Goal: Use online tool/utility: Utilize a website feature to perform a specific function

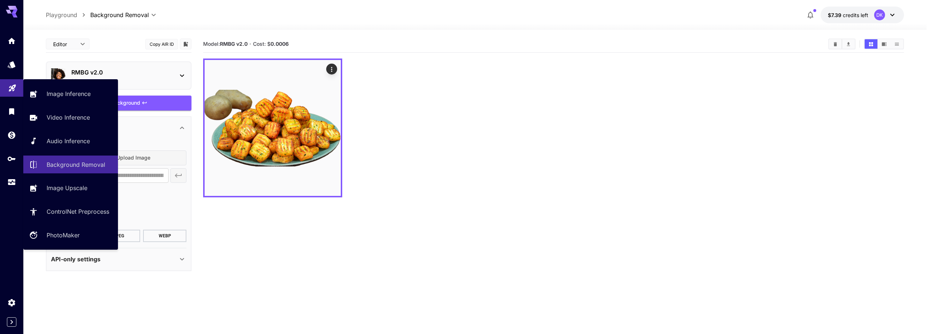
click at [10, 86] on icon "Playground" at bounding box center [12, 86] width 9 height 9
type input "**********"
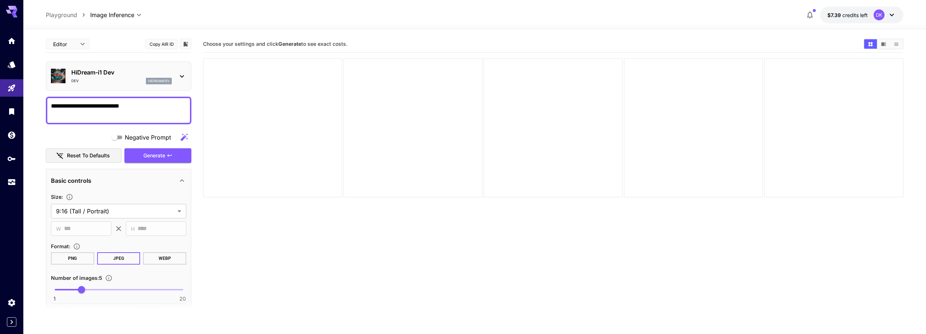
click at [181, 70] on div "HiDream-i1 [PERSON_NAME]" at bounding box center [118, 76] width 135 height 22
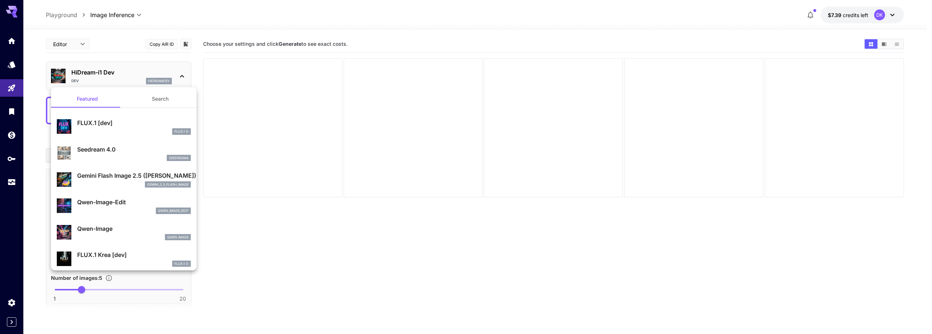
click at [154, 99] on button "Search" at bounding box center [160, 98] width 73 height 17
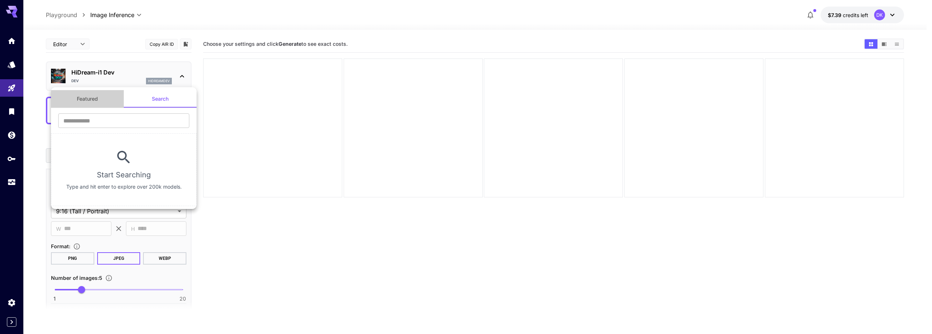
click at [84, 101] on button "Featured" at bounding box center [87, 98] width 73 height 17
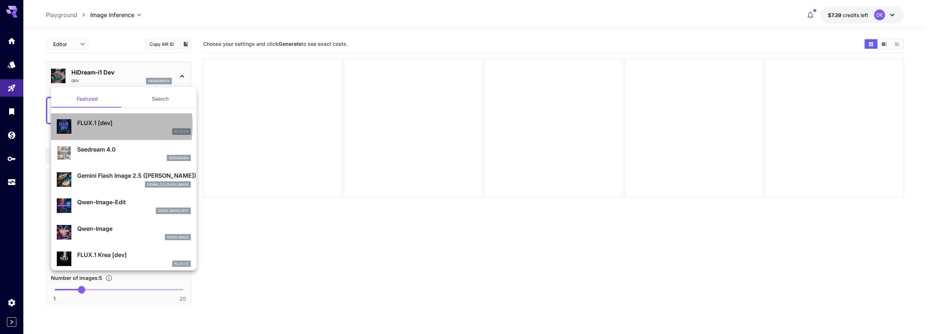
click at [91, 125] on p "FLUX.1 [dev]" at bounding box center [134, 123] width 114 height 9
type input "***"
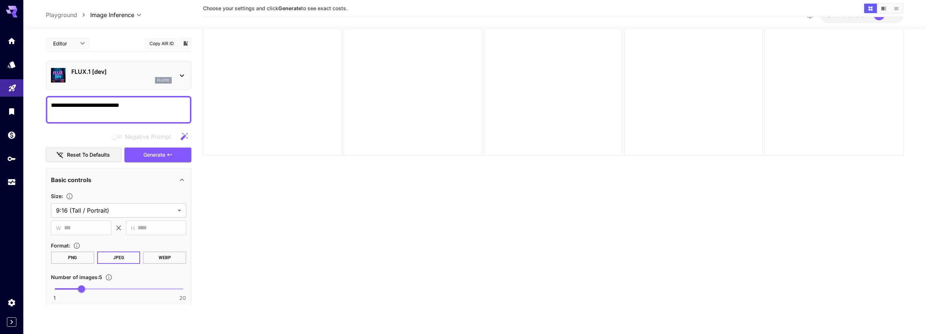
scroll to position [21, 0]
click at [185, 74] on icon at bounding box center [182, 75] width 9 height 9
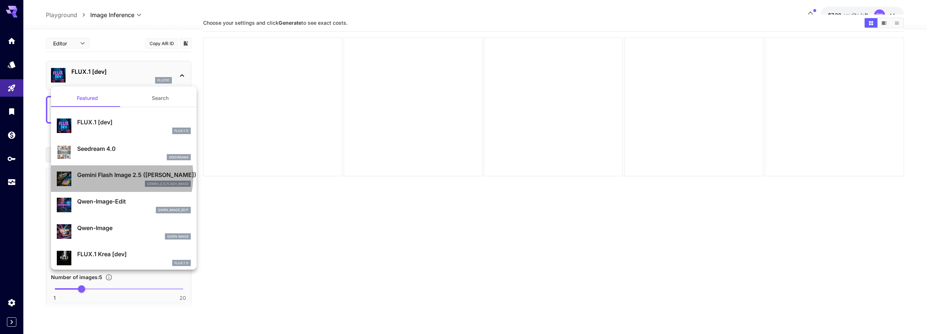
click at [110, 176] on p "Gemini Flash Image 2.5 ([PERSON_NAME])" at bounding box center [134, 175] width 114 height 9
type input "*"
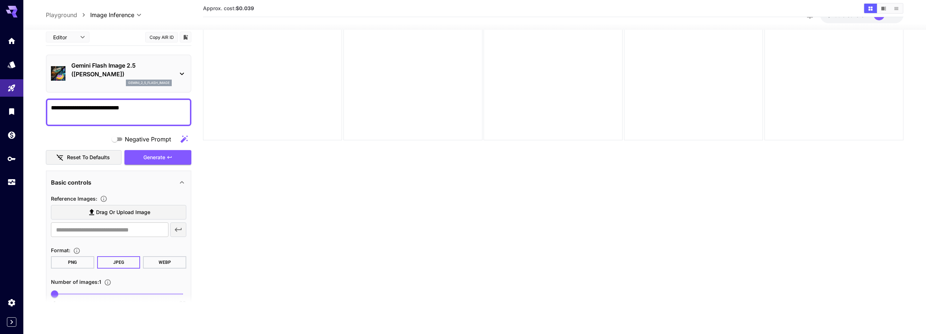
scroll to position [58, 0]
click at [161, 213] on label "Drag or upload image" at bounding box center [118, 212] width 135 height 15
click at [0, 0] on input "Drag or upload image" at bounding box center [0, 0] width 0 height 0
type input "**********"
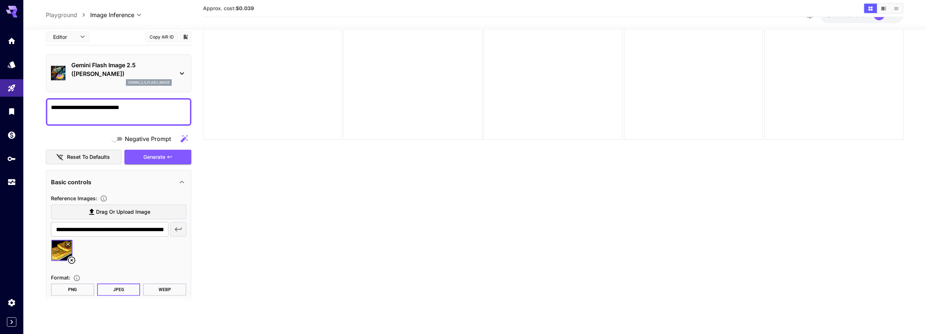
drag, startPoint x: 145, startPoint y: 110, endPoint x: 26, endPoint y: 99, distance: 119.5
click at [26, 99] on section "**********" at bounding box center [474, 153] width 903 height 362
click at [143, 107] on textarea "Negative Prompt" at bounding box center [118, 111] width 135 height 17
paste textarea "**********"
click at [165, 159] on span "Generate" at bounding box center [154, 157] width 22 height 9
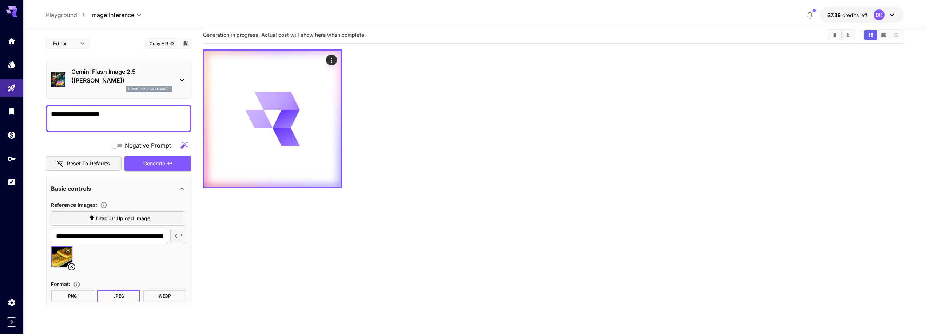
scroll to position [0, 0]
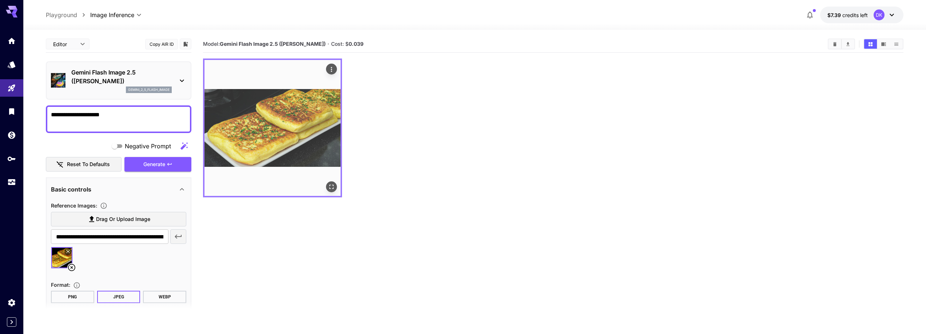
click at [272, 130] on img at bounding box center [273, 128] width 136 height 136
click at [334, 188] on icon "Open in fullscreen" at bounding box center [331, 186] width 7 height 7
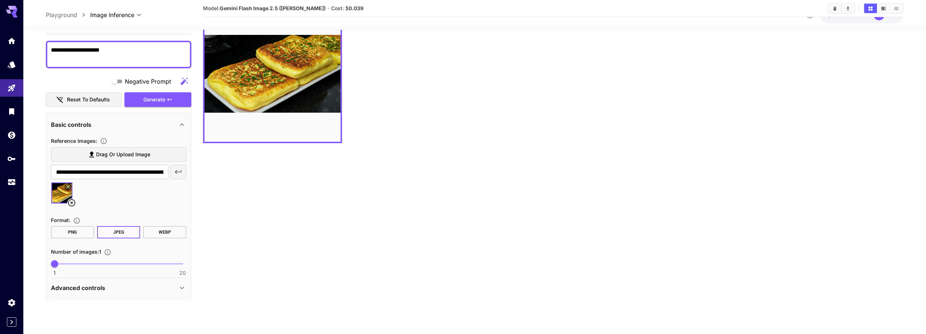
scroll to position [58, 0]
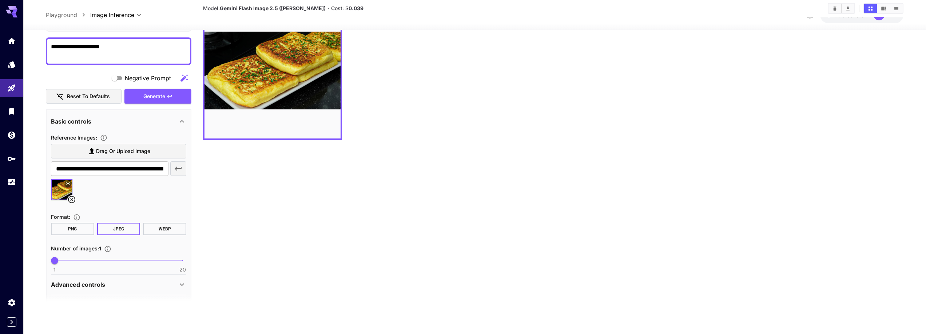
click at [180, 287] on icon at bounding box center [182, 285] width 9 height 9
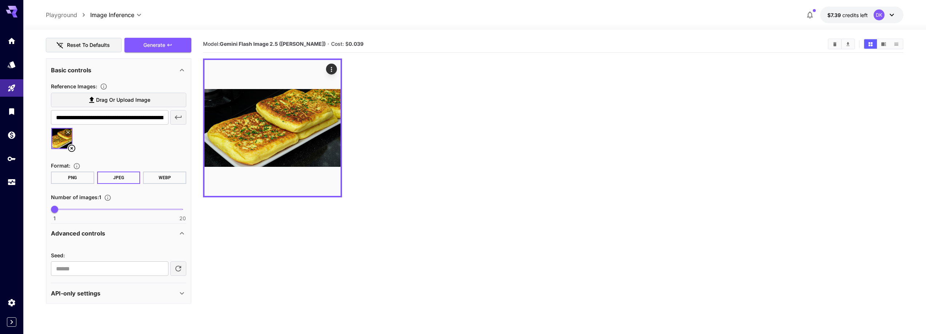
scroll to position [122, 0]
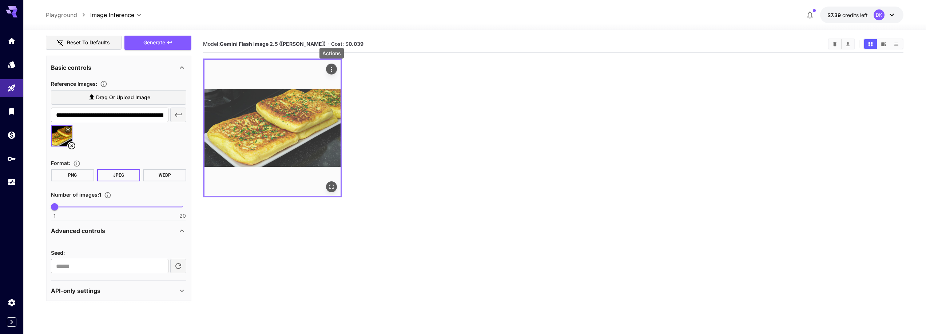
click at [332, 69] on icon "Actions" at bounding box center [331, 69] width 7 height 7
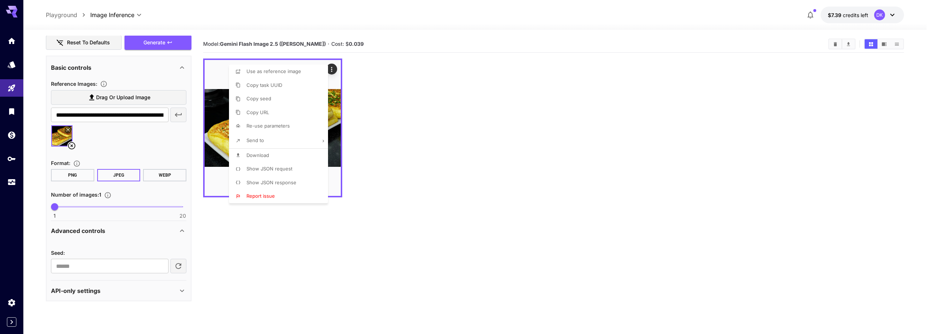
click at [285, 250] on div at bounding box center [466, 167] width 932 height 334
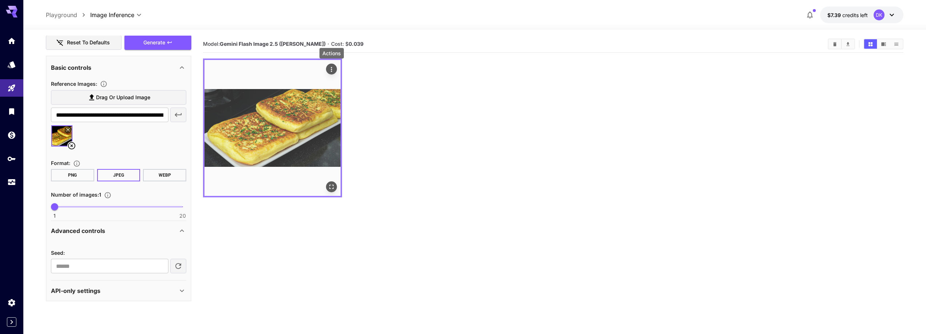
click at [332, 66] on icon "Actions" at bounding box center [331, 69] width 7 height 7
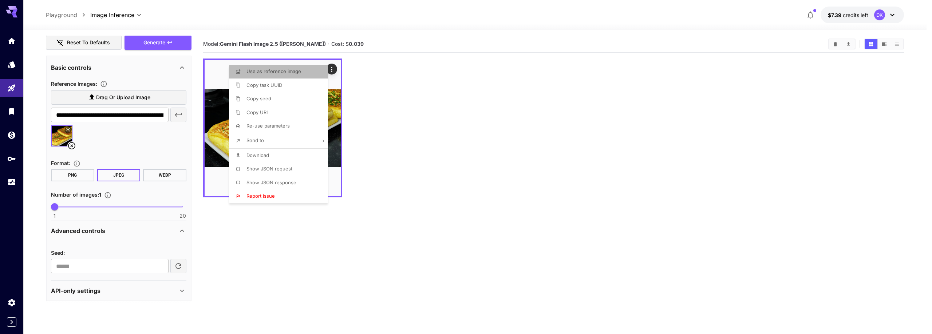
click at [300, 73] on li "Use as reference image" at bounding box center [280, 72] width 103 height 14
click at [258, 253] on div at bounding box center [466, 167] width 932 height 334
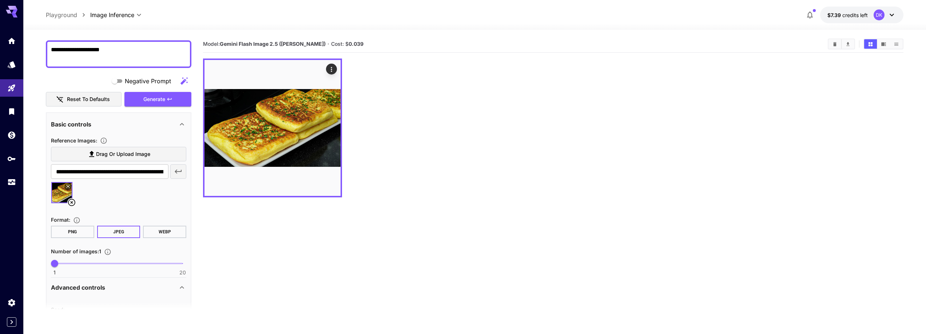
scroll to position [61, 0]
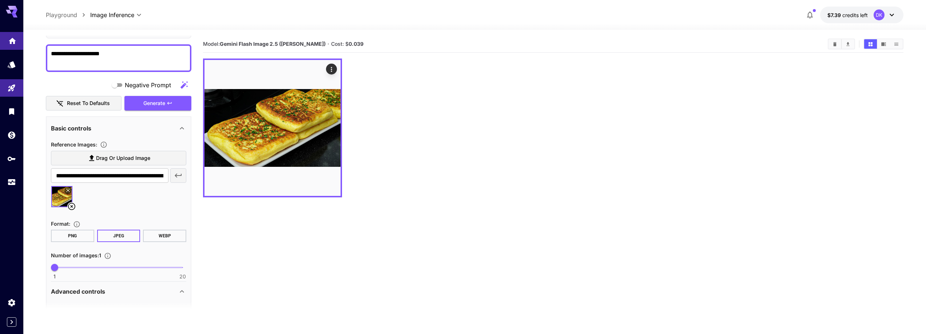
drag, startPoint x: 21, startPoint y: 43, endPoint x: 0, endPoint y: 37, distance: 22.0
click at [0, 38] on div "**********" at bounding box center [463, 196] width 926 height 392
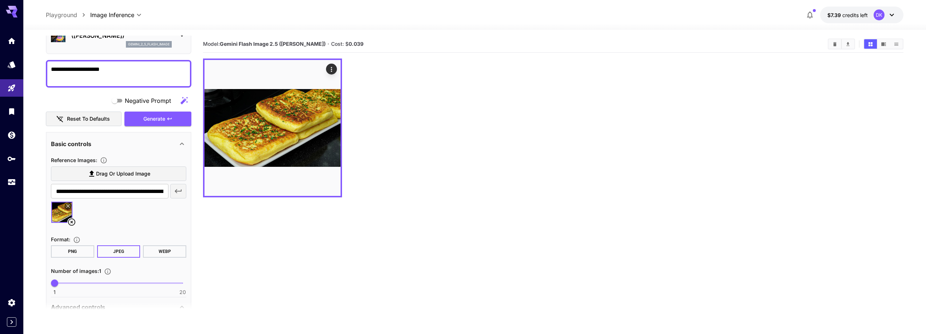
paste textarea "**********"
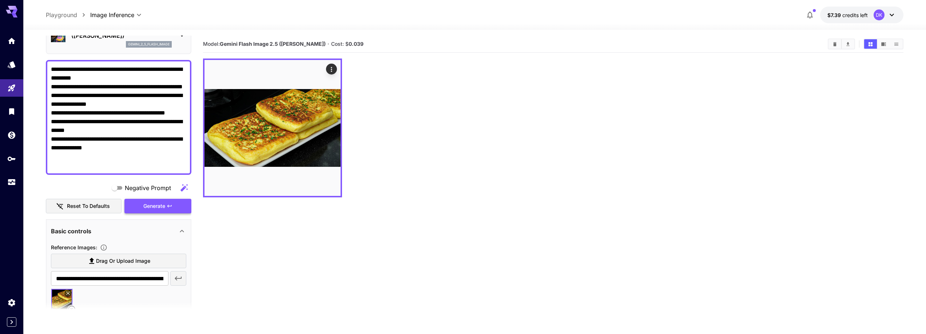
type textarea "**********"
click at [163, 206] on span "Generate" at bounding box center [154, 206] width 22 height 9
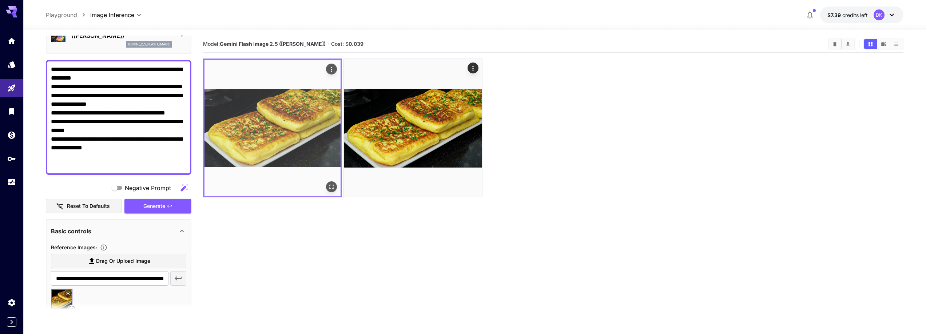
click at [298, 127] on img at bounding box center [273, 128] width 136 height 136
click at [266, 138] on img at bounding box center [273, 128] width 136 height 136
click at [332, 191] on button "Open in fullscreen" at bounding box center [331, 187] width 11 height 11
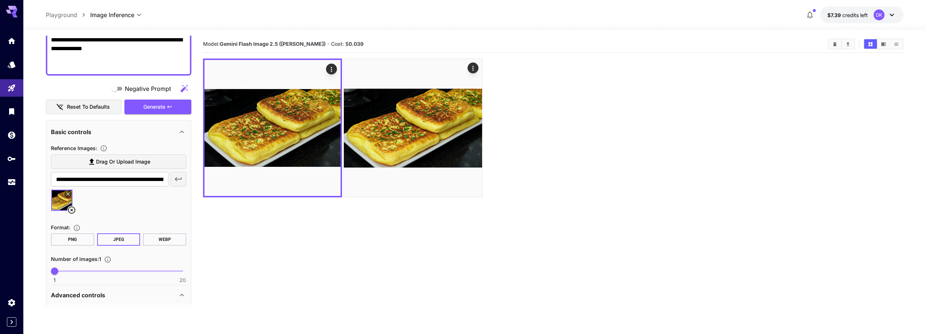
scroll to position [146, 0]
click at [73, 210] on icon at bounding box center [71, 209] width 9 height 9
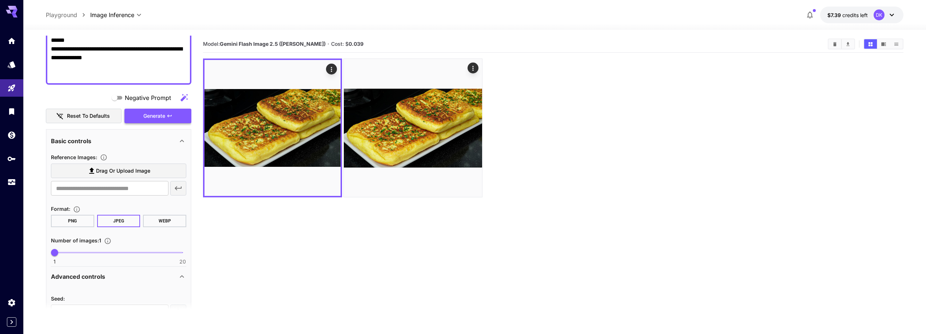
scroll to position [134, 0]
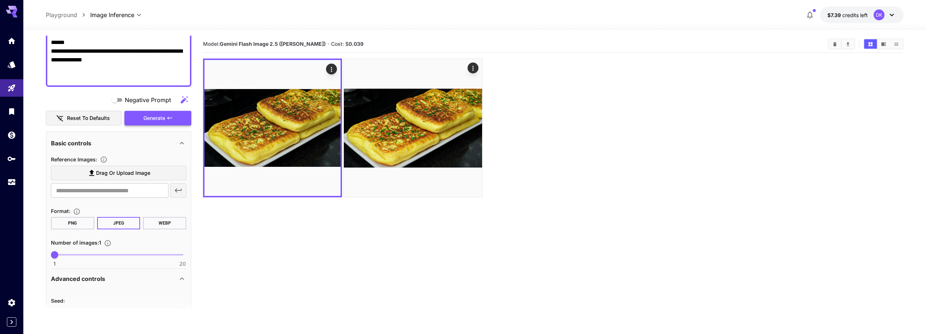
click at [152, 122] on span "Generate" at bounding box center [154, 118] width 22 height 9
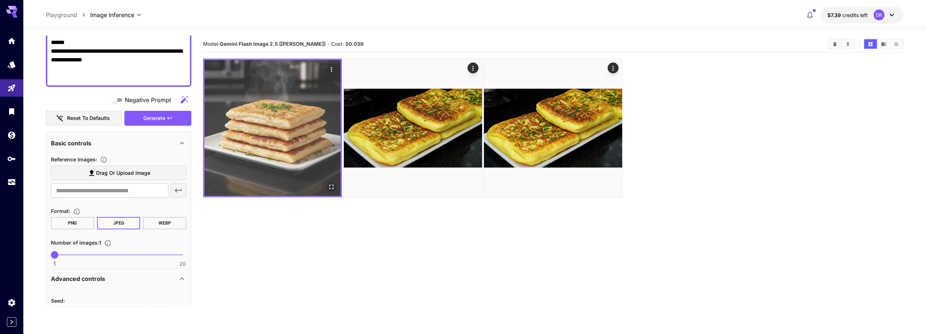
click at [269, 124] on img at bounding box center [273, 128] width 136 height 136
click at [335, 190] on icon "Open in fullscreen" at bounding box center [331, 186] width 7 height 7
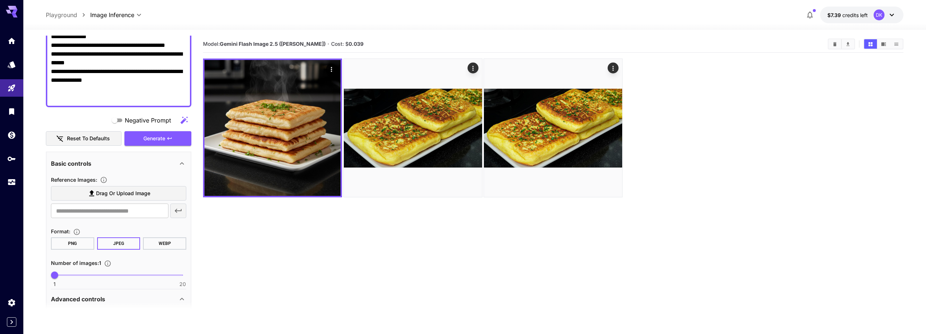
scroll to position [109, 0]
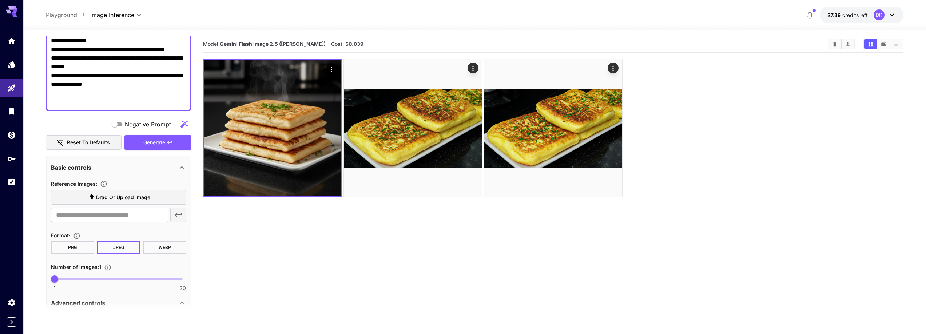
click at [156, 82] on textarea "**********" at bounding box center [118, 53] width 135 height 105
paste textarea "**********"
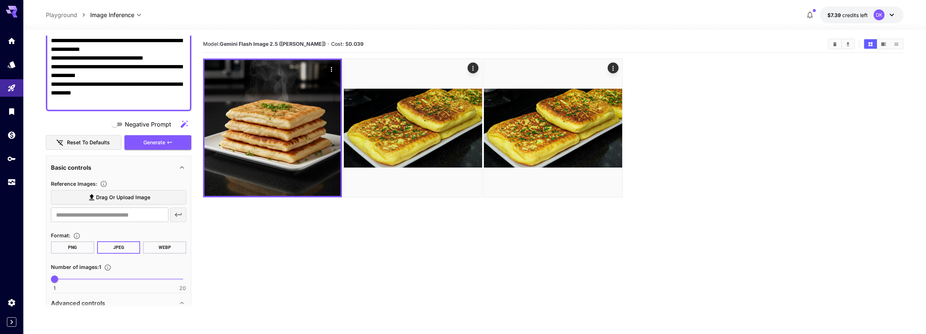
scroll to position [94, 0]
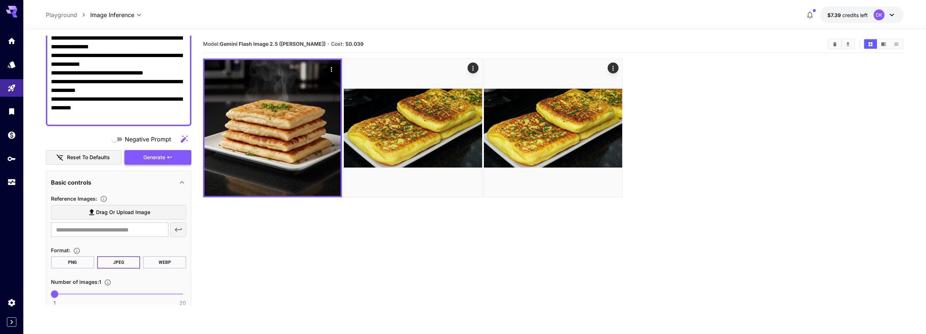
click at [168, 155] on icon "button" at bounding box center [170, 158] width 6 height 6
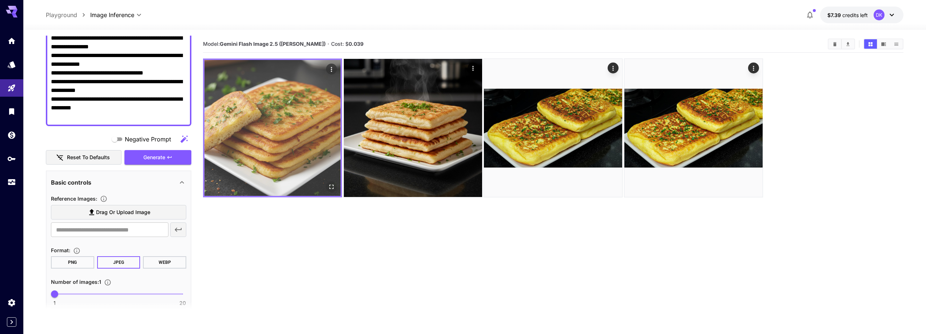
click at [293, 126] on img at bounding box center [273, 128] width 136 height 136
click at [329, 191] on button "Open in fullscreen" at bounding box center [331, 187] width 11 height 11
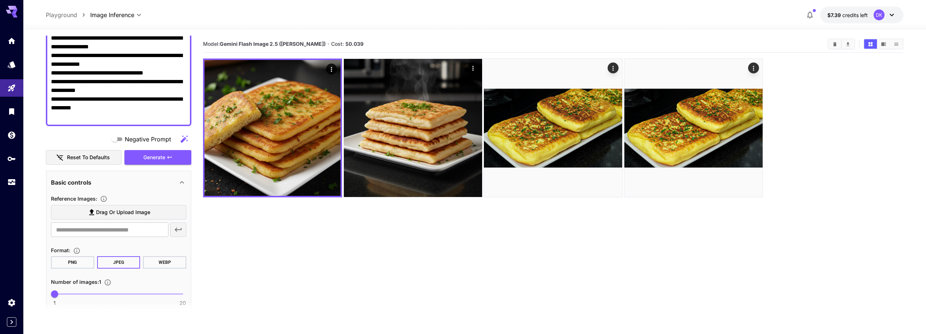
paste textarea "**********"
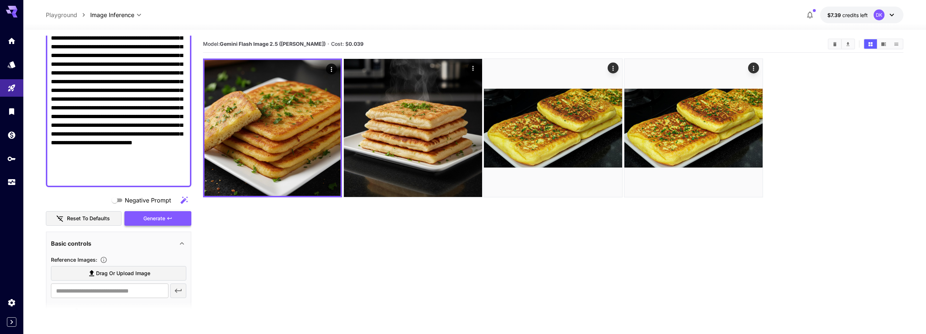
type textarea "**********"
click at [162, 223] on span "Generate" at bounding box center [154, 218] width 22 height 9
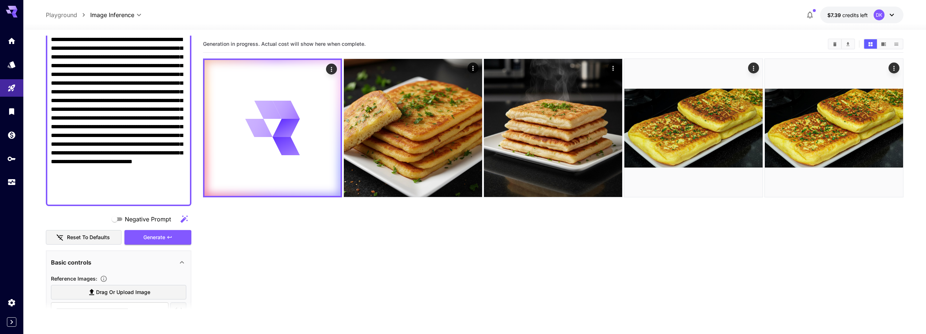
scroll to position [46, 0]
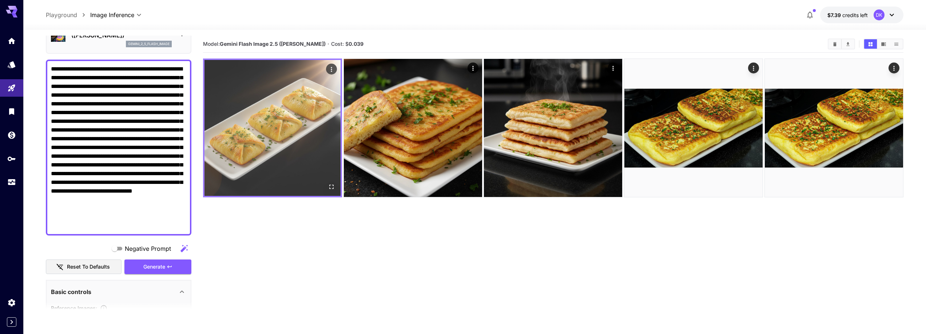
click at [301, 117] on img at bounding box center [273, 128] width 136 height 136
click at [335, 191] on button "Open in fullscreen" at bounding box center [331, 187] width 11 height 11
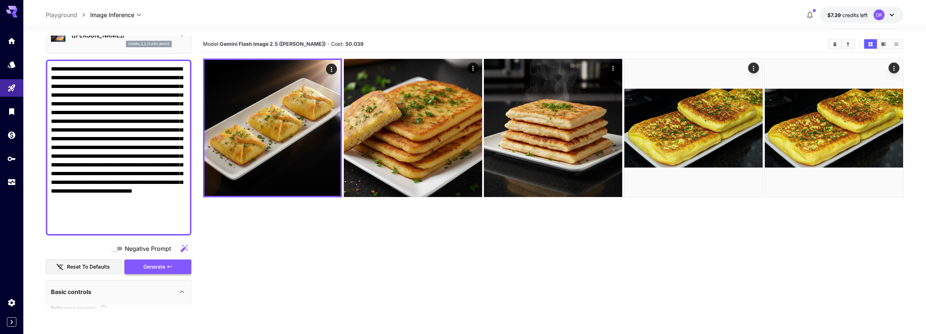
click at [167, 272] on button "Generate" at bounding box center [157, 267] width 67 height 15
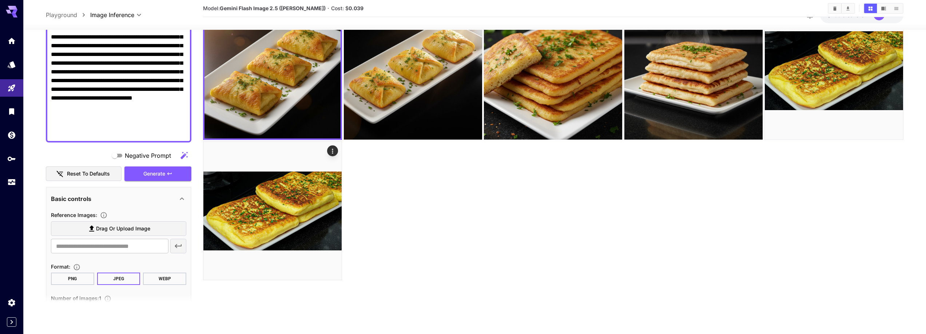
scroll to position [179, 0]
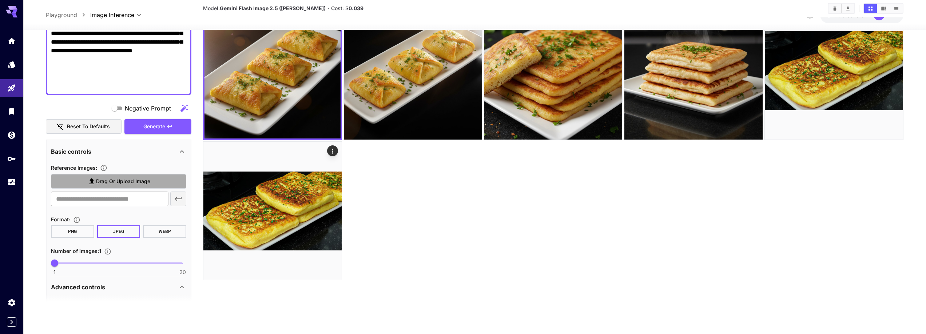
click at [138, 181] on span "Drag or upload image" at bounding box center [123, 181] width 54 height 9
click at [0, 0] on input "Drag or upload image" at bounding box center [0, 0] width 0 height 0
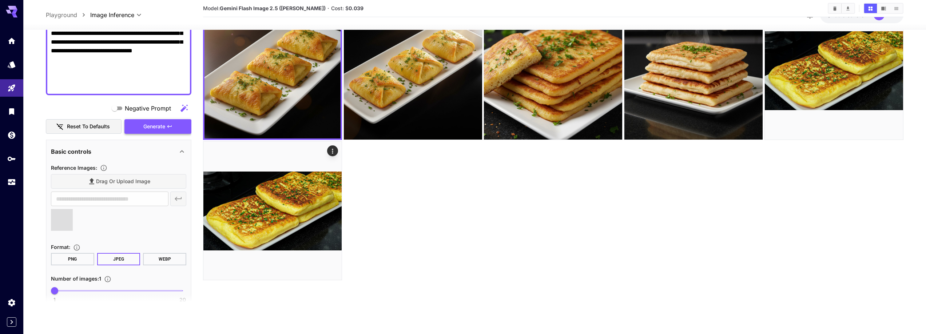
type input "**********"
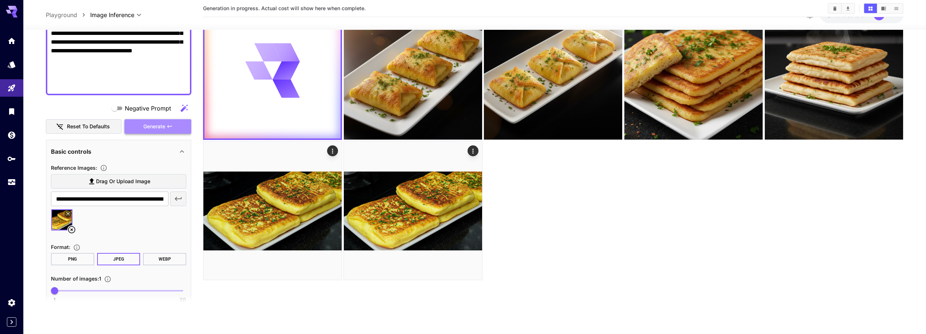
click at [160, 128] on span "Generate" at bounding box center [154, 126] width 22 height 9
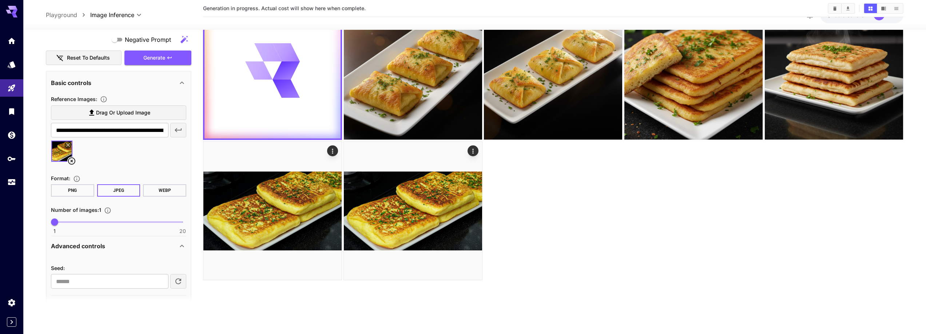
scroll to position [270, 0]
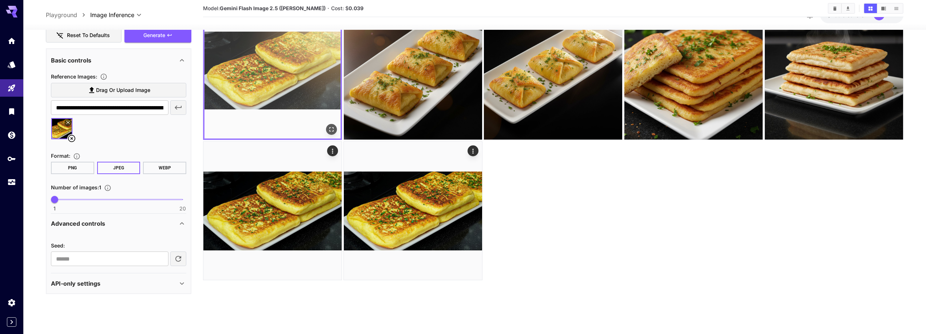
click at [269, 85] on img at bounding box center [273, 71] width 136 height 136
click at [330, 130] on icon "Open in fullscreen" at bounding box center [331, 129] width 7 height 7
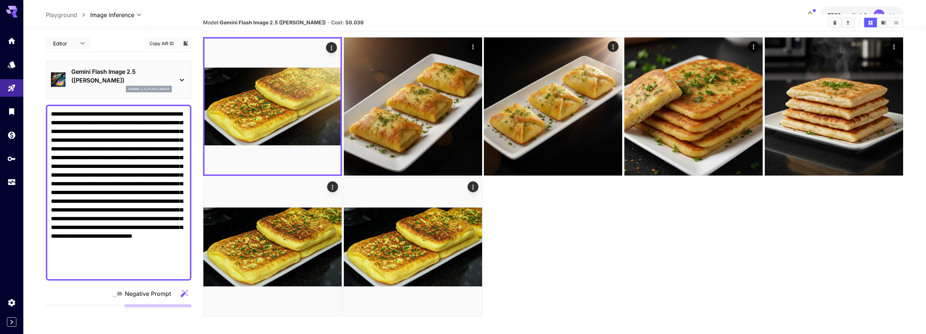
scroll to position [21, 0]
click at [181, 81] on icon at bounding box center [182, 80] width 9 height 9
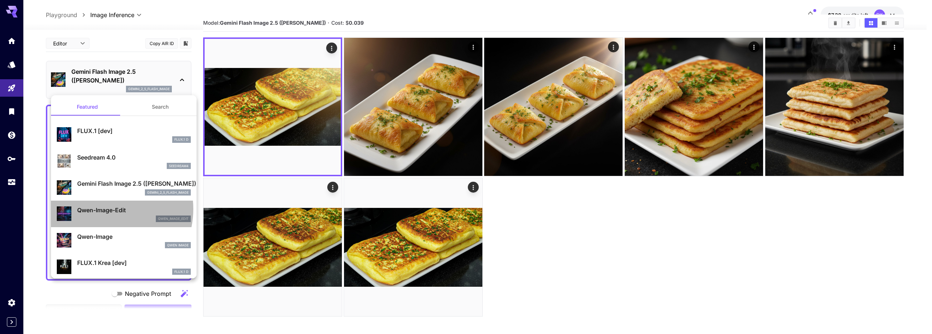
click at [104, 209] on p "Qwen-Image-Edit" at bounding box center [134, 210] width 114 height 9
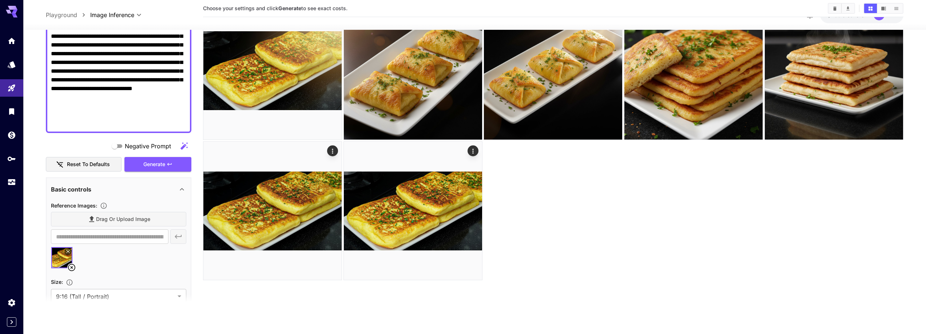
scroll to position [158, 0]
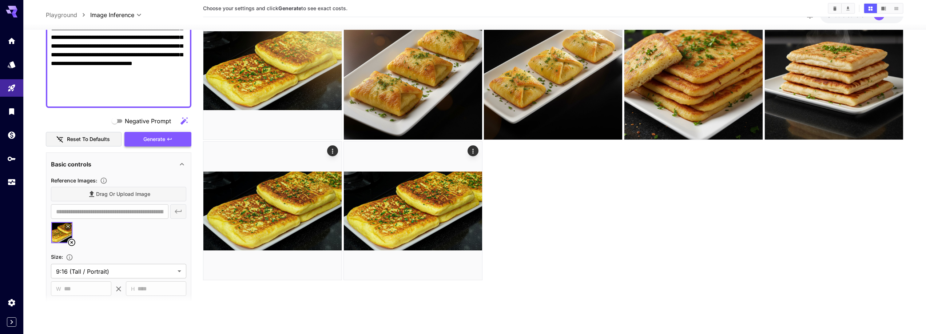
click at [163, 145] on button "Generate" at bounding box center [157, 139] width 67 height 15
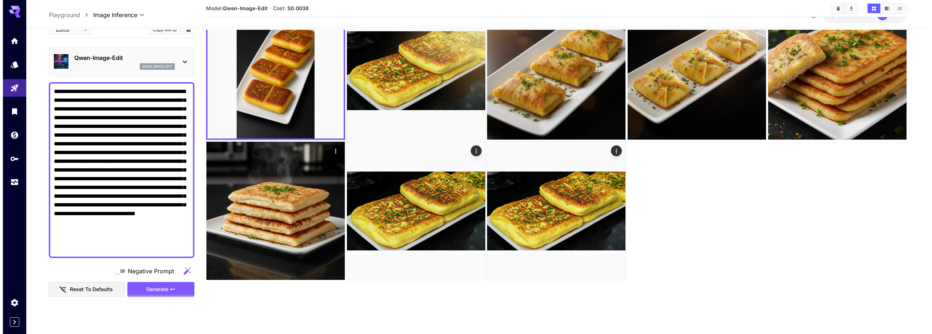
scroll to position [0, 0]
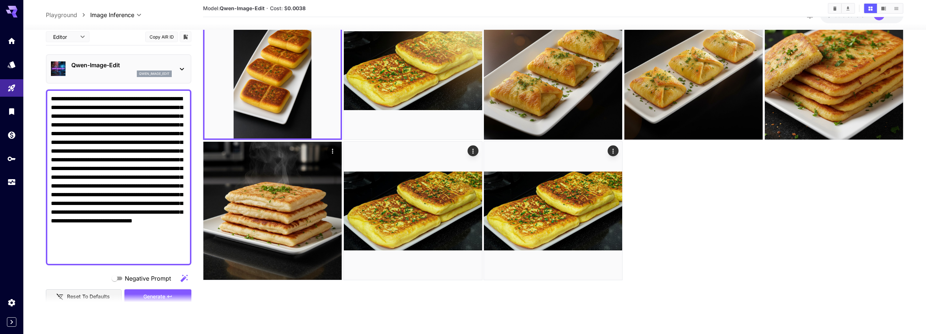
click at [183, 67] on icon at bounding box center [182, 69] width 9 height 9
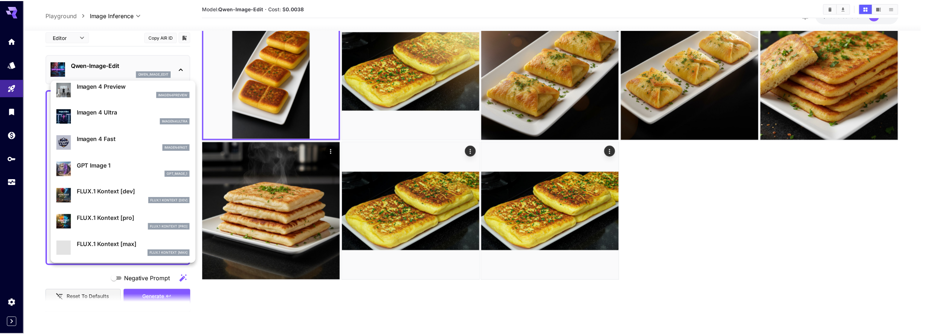
scroll to position [376, 0]
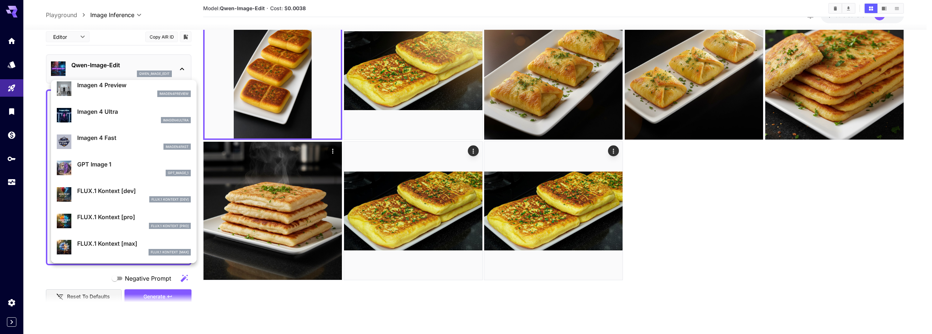
click at [117, 191] on p "FLUX.1 Kontext [dev]" at bounding box center [134, 191] width 114 height 9
type input "****"
type input "**"
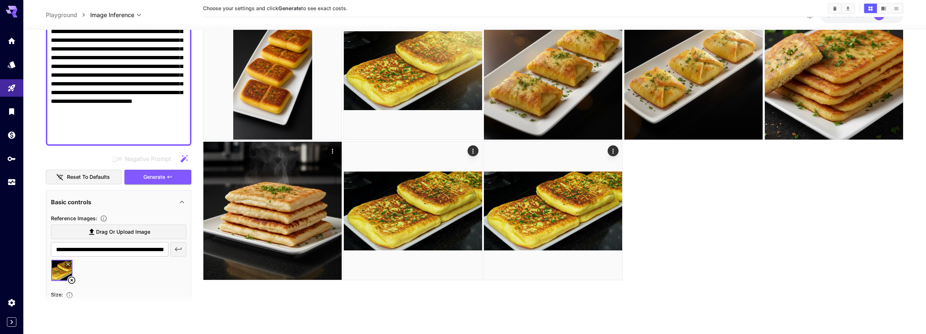
scroll to position [121, 0]
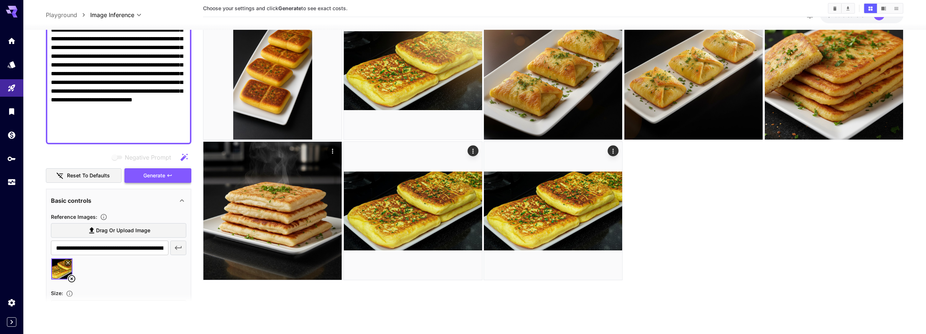
click at [161, 173] on span "Generate" at bounding box center [154, 175] width 22 height 9
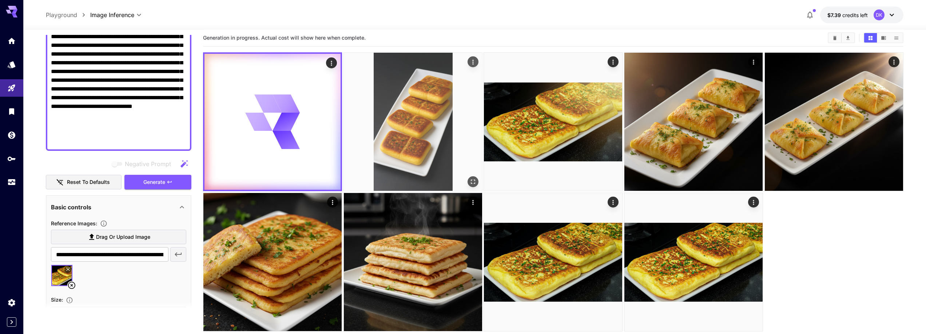
scroll to position [0, 0]
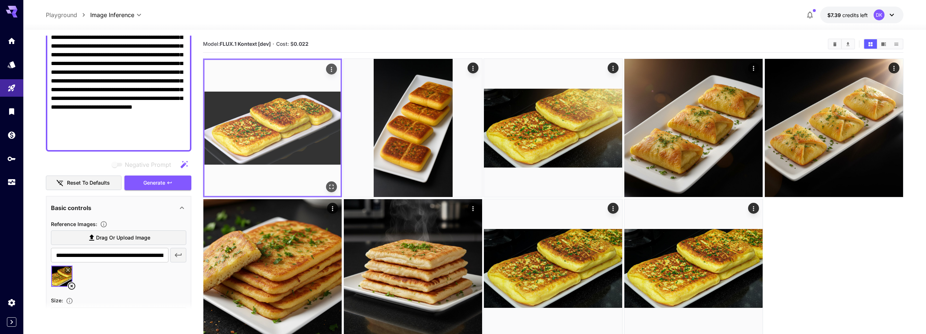
click at [286, 124] on img at bounding box center [273, 128] width 136 height 136
click at [330, 188] on icon "Open in fullscreen" at bounding box center [331, 186] width 7 height 7
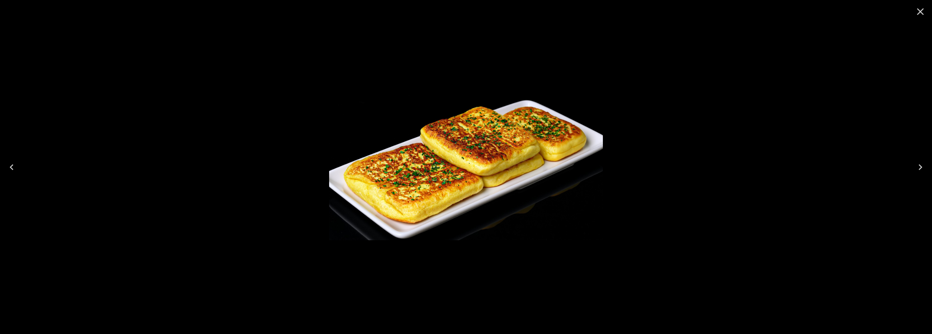
click at [478, 152] on img at bounding box center [466, 167] width 274 height 147
click at [477, 165] on img at bounding box center [466, 167] width 274 height 147
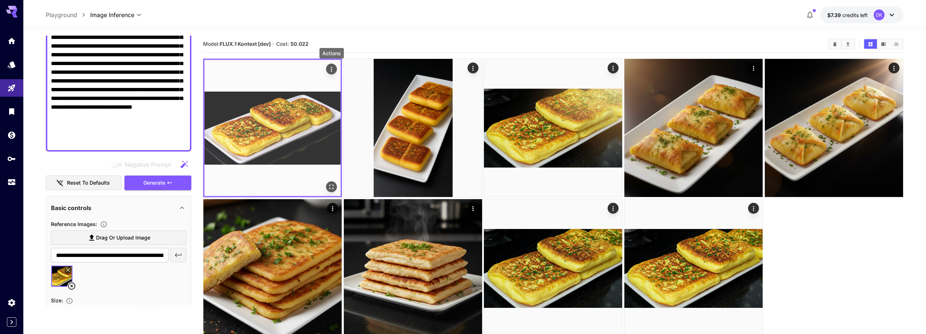
click at [330, 66] on icon "Actions" at bounding box center [331, 69] width 7 height 7
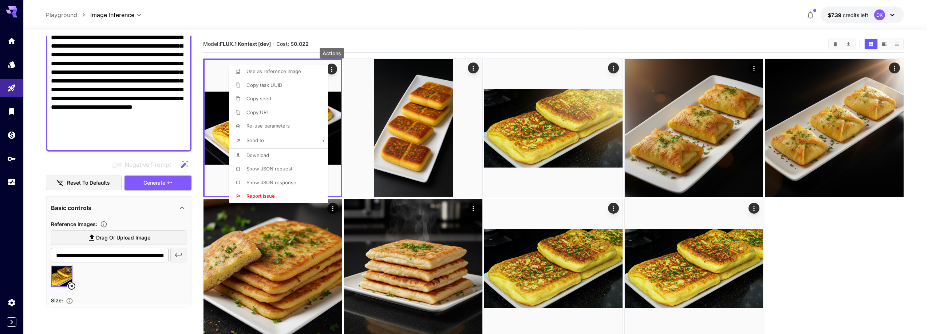
click at [263, 154] on span "Download" at bounding box center [257, 155] width 23 height 6
click at [433, 31] on div at bounding box center [466, 167] width 932 height 334
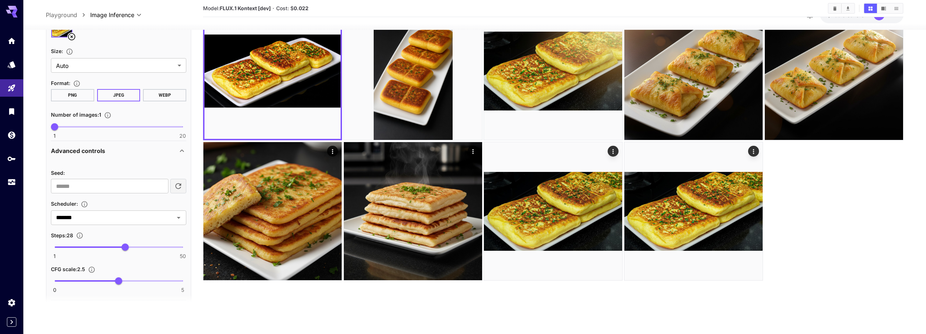
scroll to position [58, 0]
type input "***"
drag, startPoint x: 118, startPoint y: 282, endPoint x: 104, endPoint y: 284, distance: 14.3
click at [104, 284] on span "1.9" at bounding box center [103, 280] width 7 height 7
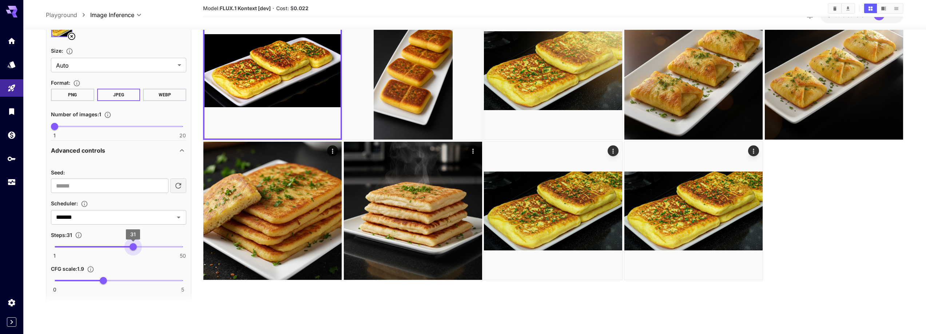
type input "**"
drag, startPoint x: 126, startPoint y: 249, endPoint x: 136, endPoint y: 247, distance: 10.4
click at [136, 247] on span "32" at bounding box center [135, 246] width 7 height 7
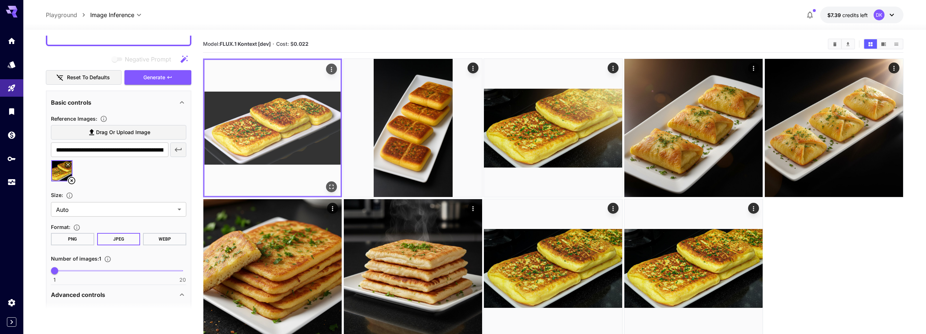
scroll to position [194, 0]
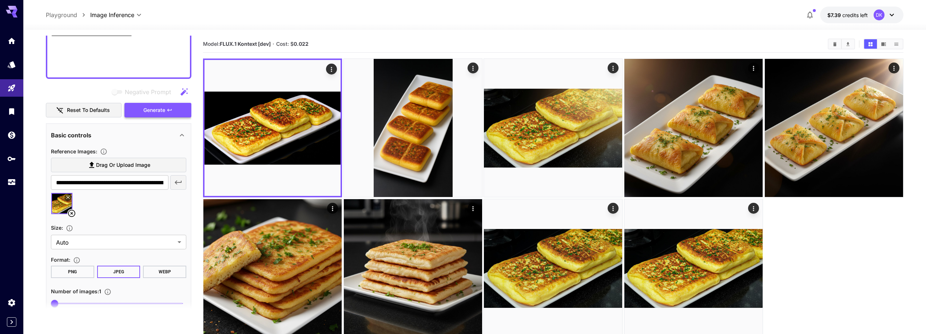
click at [157, 112] on span "Generate" at bounding box center [154, 110] width 22 height 9
